Goal: Communication & Community: Answer question/provide support

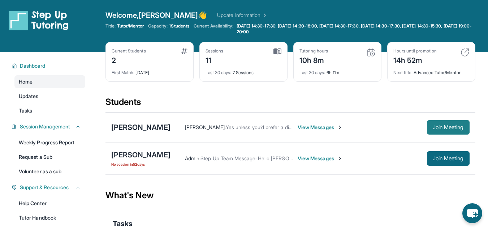
click at [438, 125] on span "Join Meeting" at bounding box center [448, 127] width 31 height 4
click at [328, 127] on span "View Messages" at bounding box center [320, 127] width 45 height 7
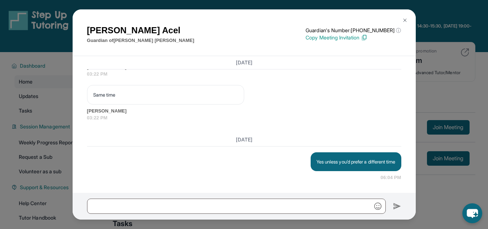
scroll to position [48, 0]
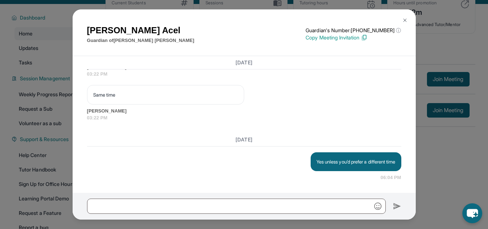
click at [405, 22] on img at bounding box center [405, 20] width 6 height 6
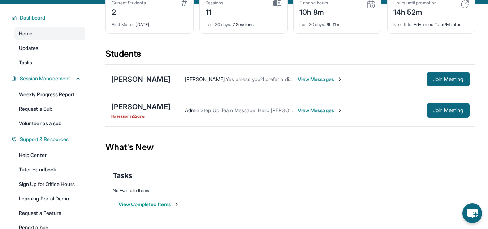
click at [319, 80] on span "View Messages" at bounding box center [320, 79] width 45 height 7
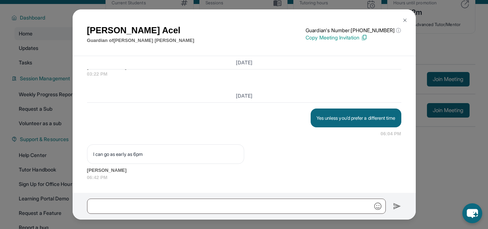
scroll to position [5489, 0]
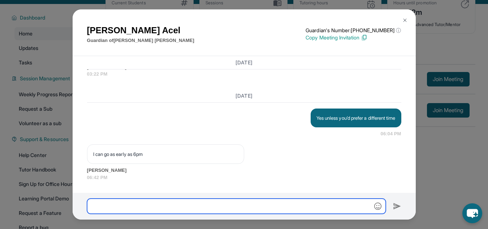
click at [131, 201] on input "text" at bounding box center [236, 205] width 299 height 15
type input "*"
drag, startPoint x: 131, startPoint y: 201, endPoint x: 121, endPoint y: 202, distance: 9.9
click at [121, 202] on input "******" at bounding box center [236, 205] width 299 height 15
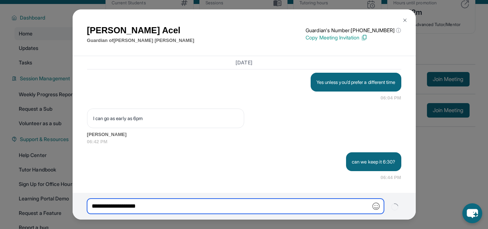
type input "**********"
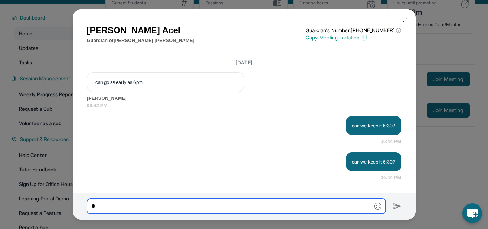
scroll to position [5561, 0]
type input "*"
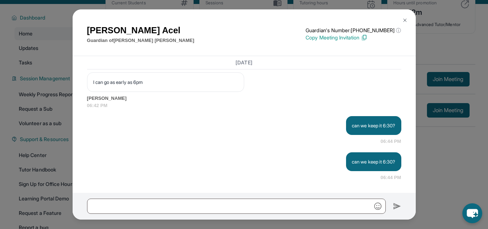
click at [406, 20] on img at bounding box center [405, 20] width 6 height 6
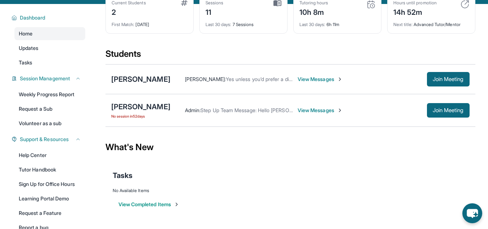
click at [330, 74] on div "Ananya Vedula : Yes unless you’d prefer a different time View Messages Join Mee…" at bounding box center [320, 79] width 299 height 14
click at [330, 77] on span "View Messages" at bounding box center [320, 79] width 45 height 7
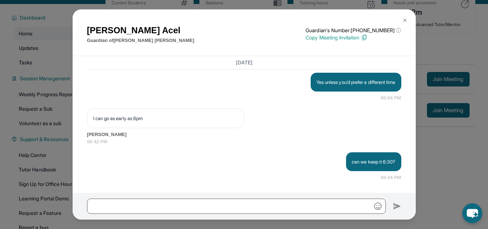
scroll to position [5525, 0]
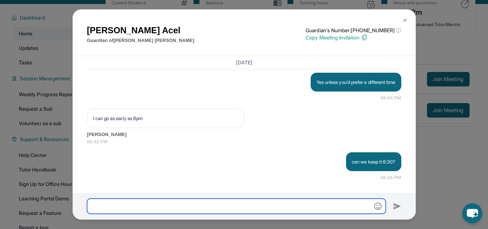
click at [248, 203] on input "text" at bounding box center [236, 205] width 299 height 15
type input "**********"
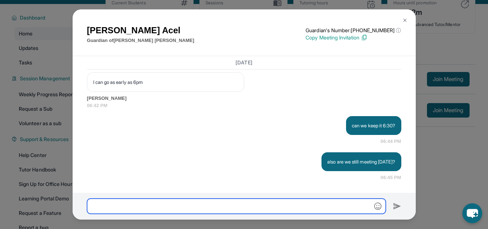
scroll to position [5561, 0]
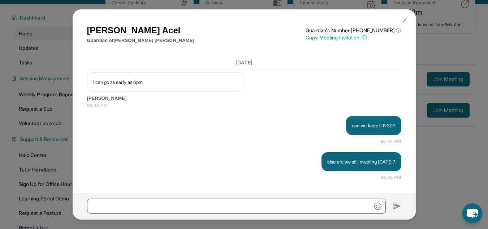
click at [406, 19] on img at bounding box center [405, 20] width 6 height 6
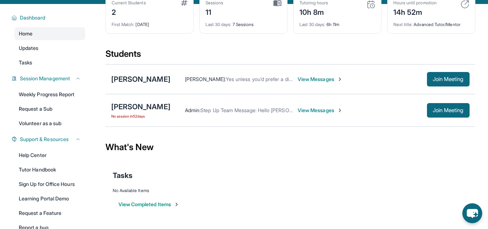
click at [330, 77] on span "View Messages" at bounding box center [320, 79] width 45 height 7
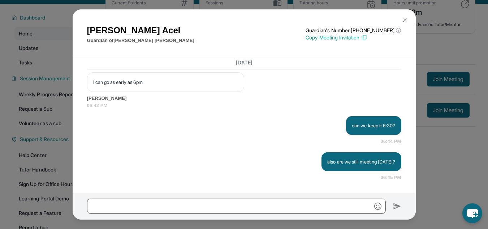
scroll to position [66, 0]
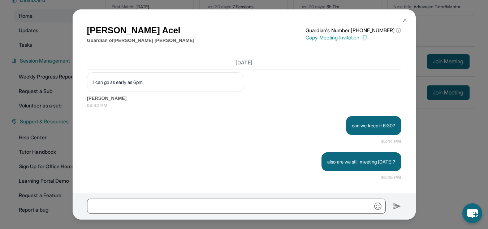
click at [406, 16] on button at bounding box center [405, 20] width 14 height 14
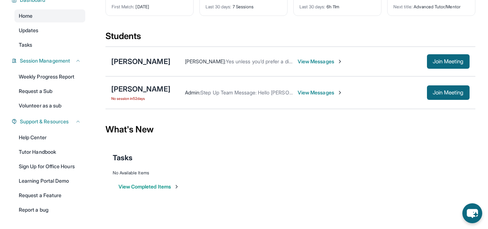
click at [323, 60] on span "View Messages" at bounding box center [320, 61] width 45 height 7
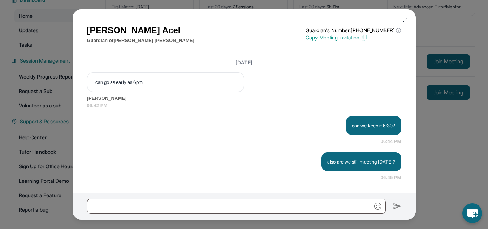
scroll to position [89, 0]
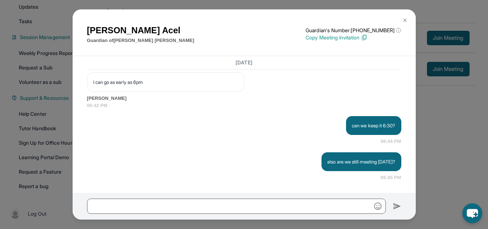
click at [406, 17] on img at bounding box center [405, 20] width 6 height 6
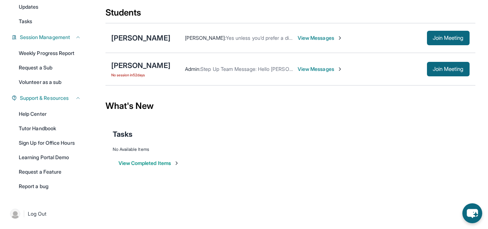
click at [331, 39] on span "View Messages" at bounding box center [320, 37] width 45 height 7
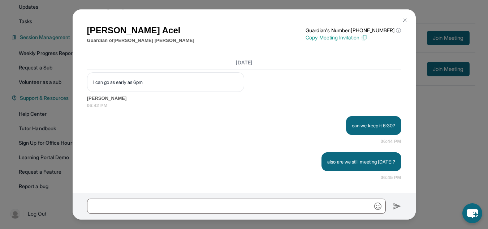
scroll to position [5561, 0]
click at [406, 20] on img at bounding box center [405, 20] width 6 height 6
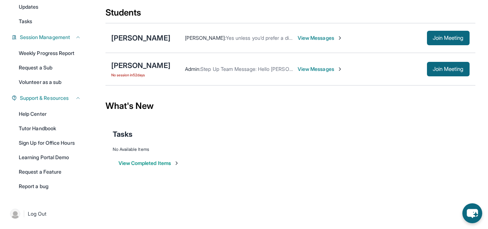
click at [329, 38] on span "View Messages" at bounding box center [320, 37] width 45 height 7
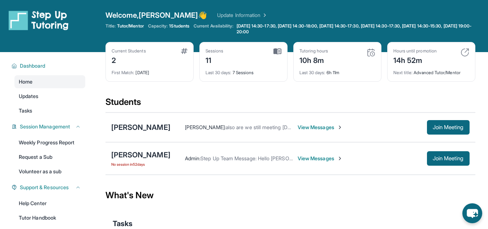
click at [341, 129] on span "View Messages" at bounding box center [320, 127] width 45 height 7
click at [341, 129] on div "[PERSON_NAME] : also are we still meeting [DATE]? View Messages" at bounding box center [299, 127] width 257 height 7
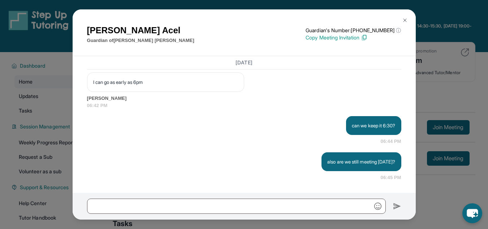
scroll to position [89, 0]
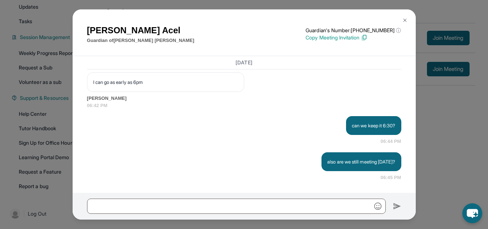
click at [406, 18] on img at bounding box center [405, 20] width 6 height 6
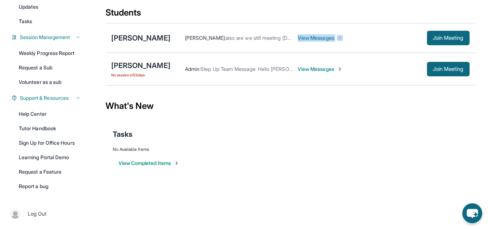
click at [331, 37] on span "View Messages" at bounding box center [320, 37] width 45 height 7
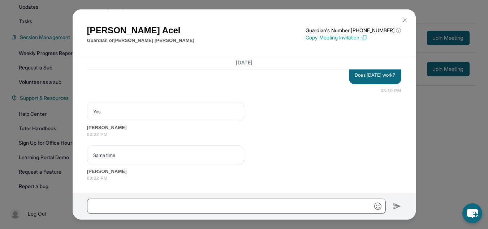
scroll to position [5561, 0]
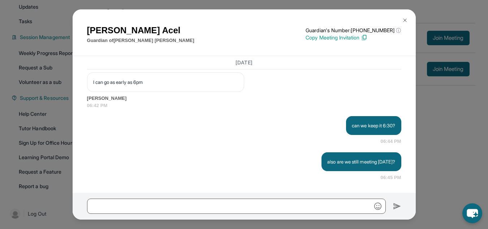
click at [246, 133] on div "can we keep it 6:30? 06:44 PM" at bounding box center [244, 130] width 315 height 29
click at [408, 17] on button at bounding box center [405, 20] width 14 height 14
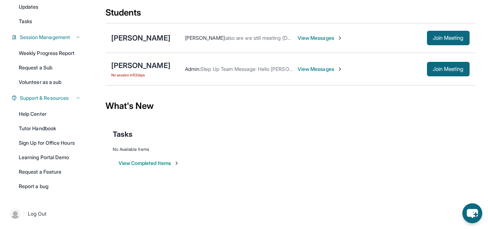
click at [329, 36] on span "View Messages" at bounding box center [320, 37] width 45 height 7
